Goal: Use online tool/utility: Use online tool/utility

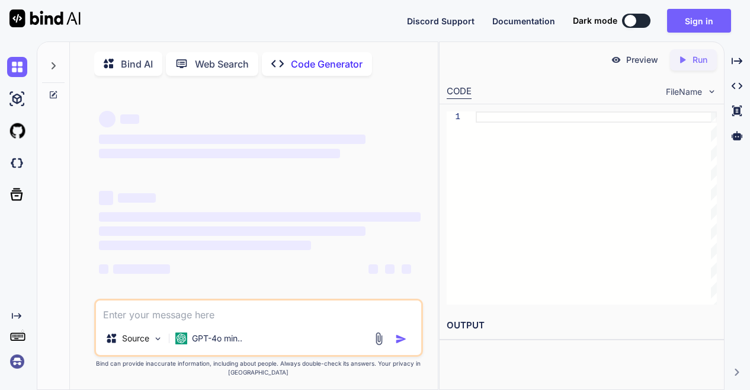
click at [169, 313] on textarea at bounding box center [258, 310] width 325 height 21
type textarea "x"
type textarea "h"
type textarea "x"
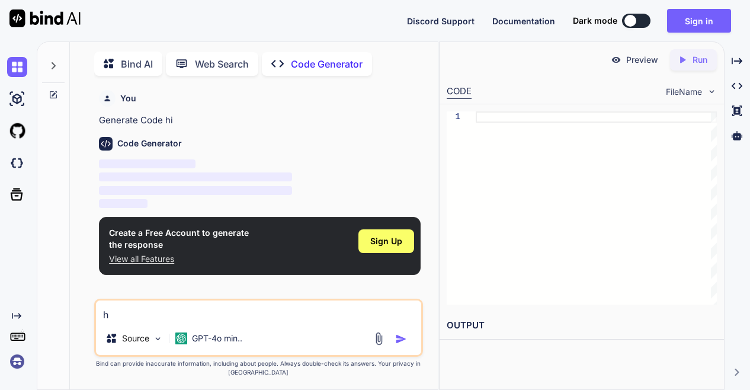
type textarea "hi"
type textarea "x"
type textarea "hi"
click at [397, 344] on img "button" at bounding box center [401, 339] width 12 height 12
click at [399, 340] on img "button" at bounding box center [401, 339] width 12 height 12
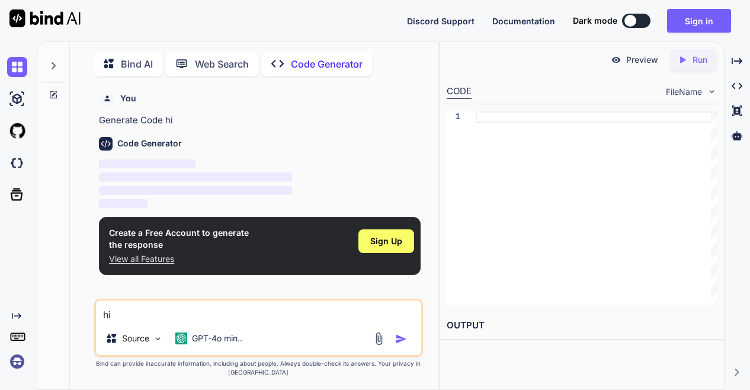
click at [399, 340] on img "button" at bounding box center [401, 339] width 12 height 12
